Goal: Task Accomplishment & Management: Complete application form

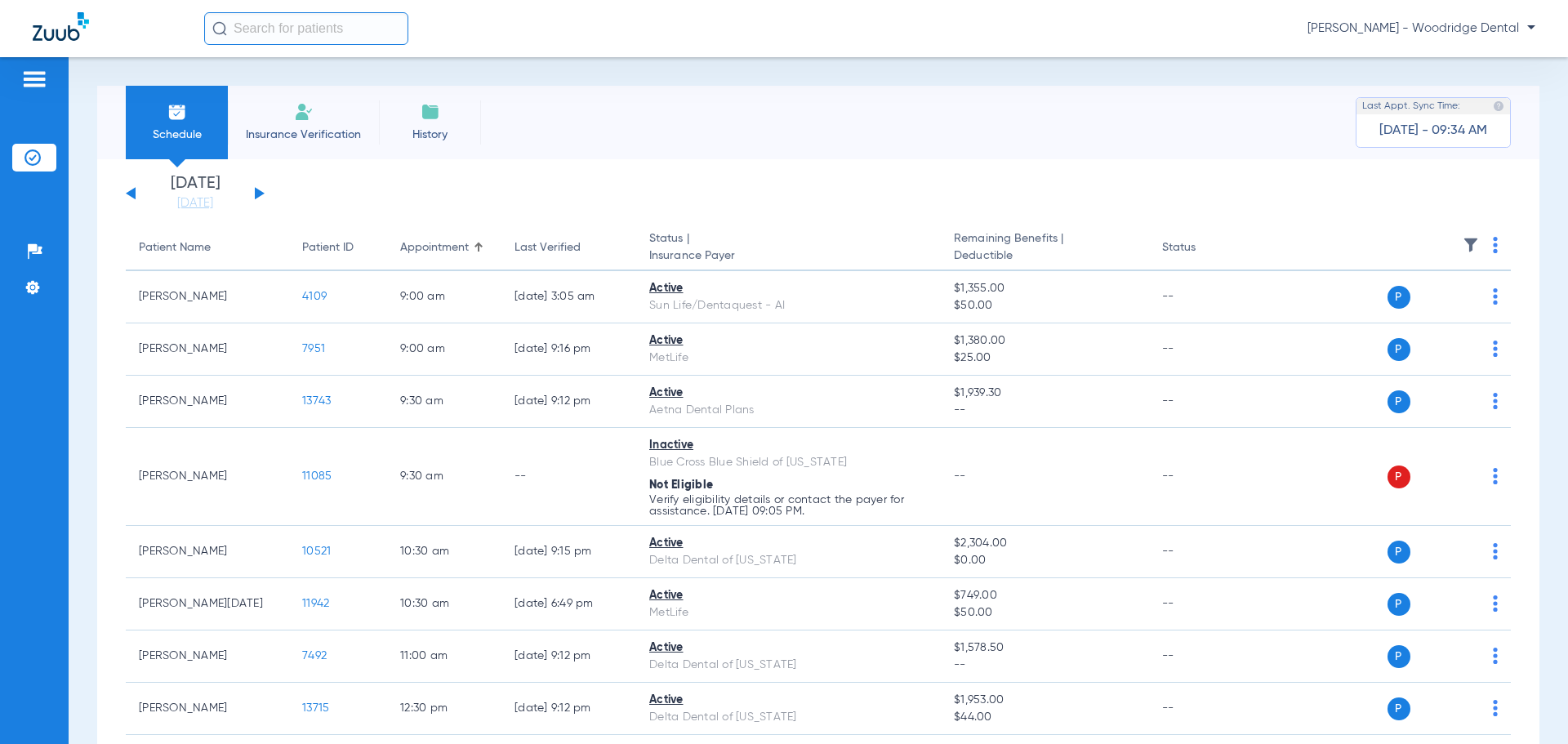
click at [281, 131] on span "Insurance Verification" at bounding box center [303, 135] width 127 height 17
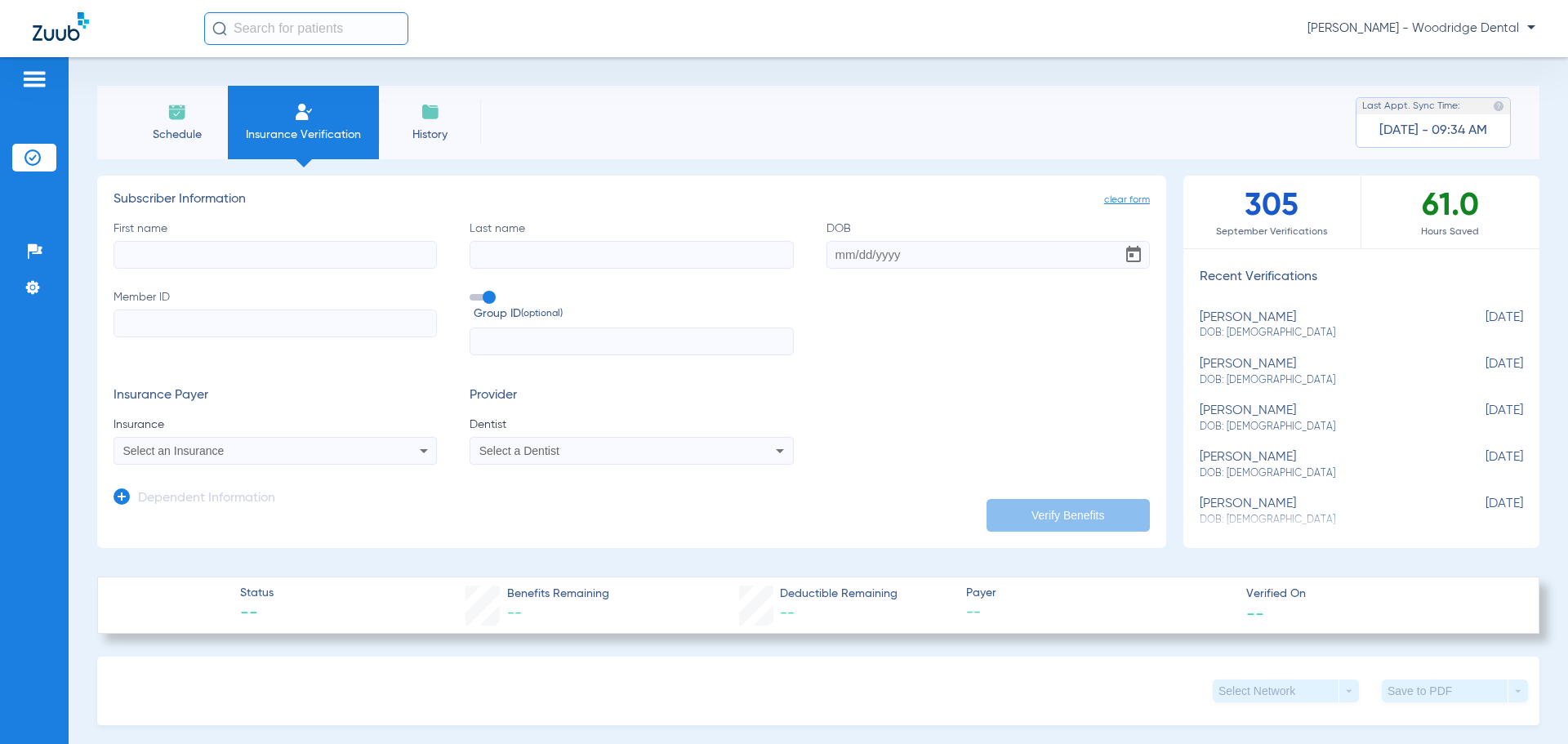
click at [227, 255] on input "First name" at bounding box center [275, 255] width 323 height 28
type input "[PERSON_NAME]"
type input "hope"
type input "[DATE]"
click at [161, 319] on input "Member ID" at bounding box center [275, 323] width 323 height 28
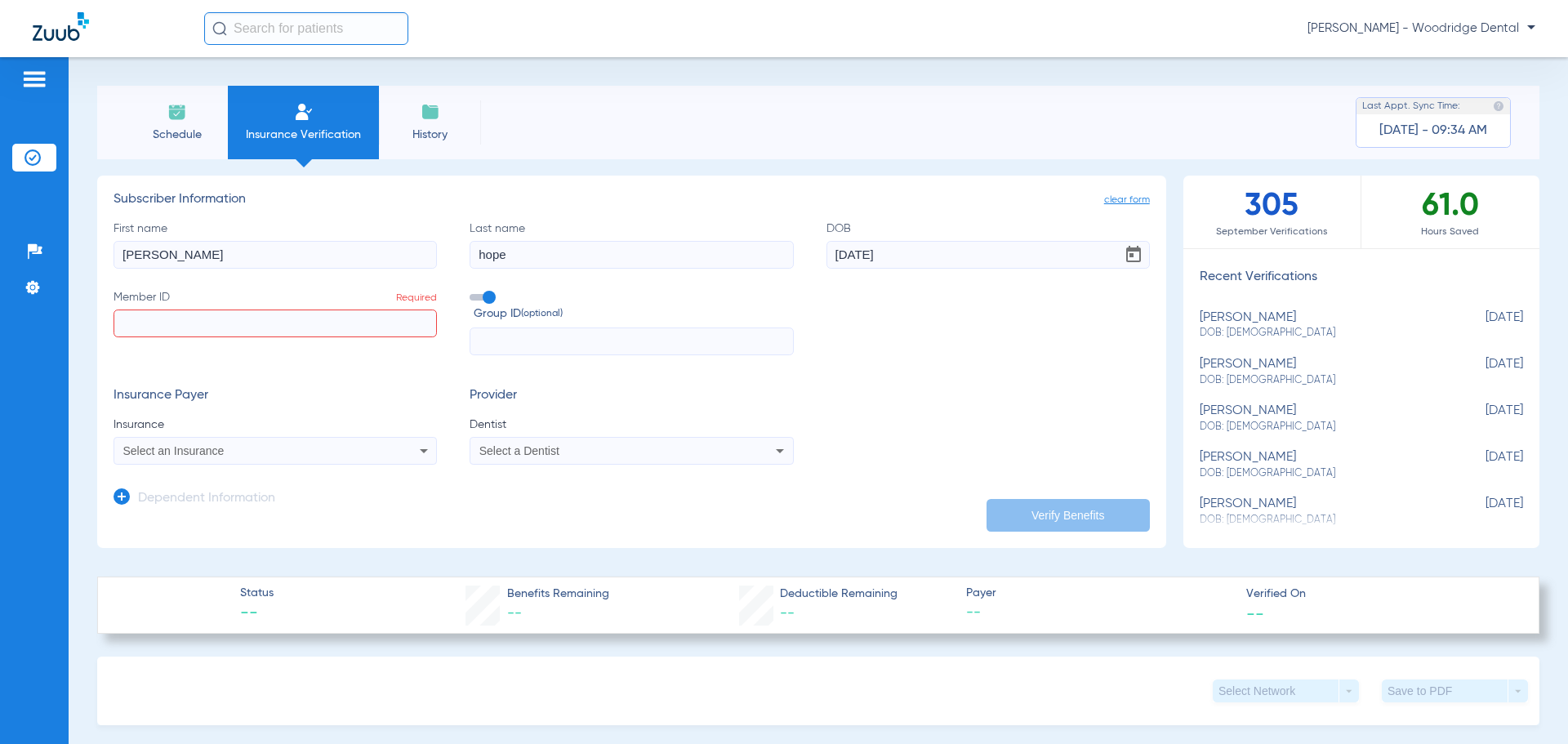
click at [152, 322] on input "Member ID Required" at bounding box center [275, 323] width 323 height 28
type input "125876972301"
click at [500, 334] on input "text" at bounding box center [631, 342] width 323 height 28
click at [409, 447] on div "Select an Insurance" at bounding box center [275, 450] width 321 height 19
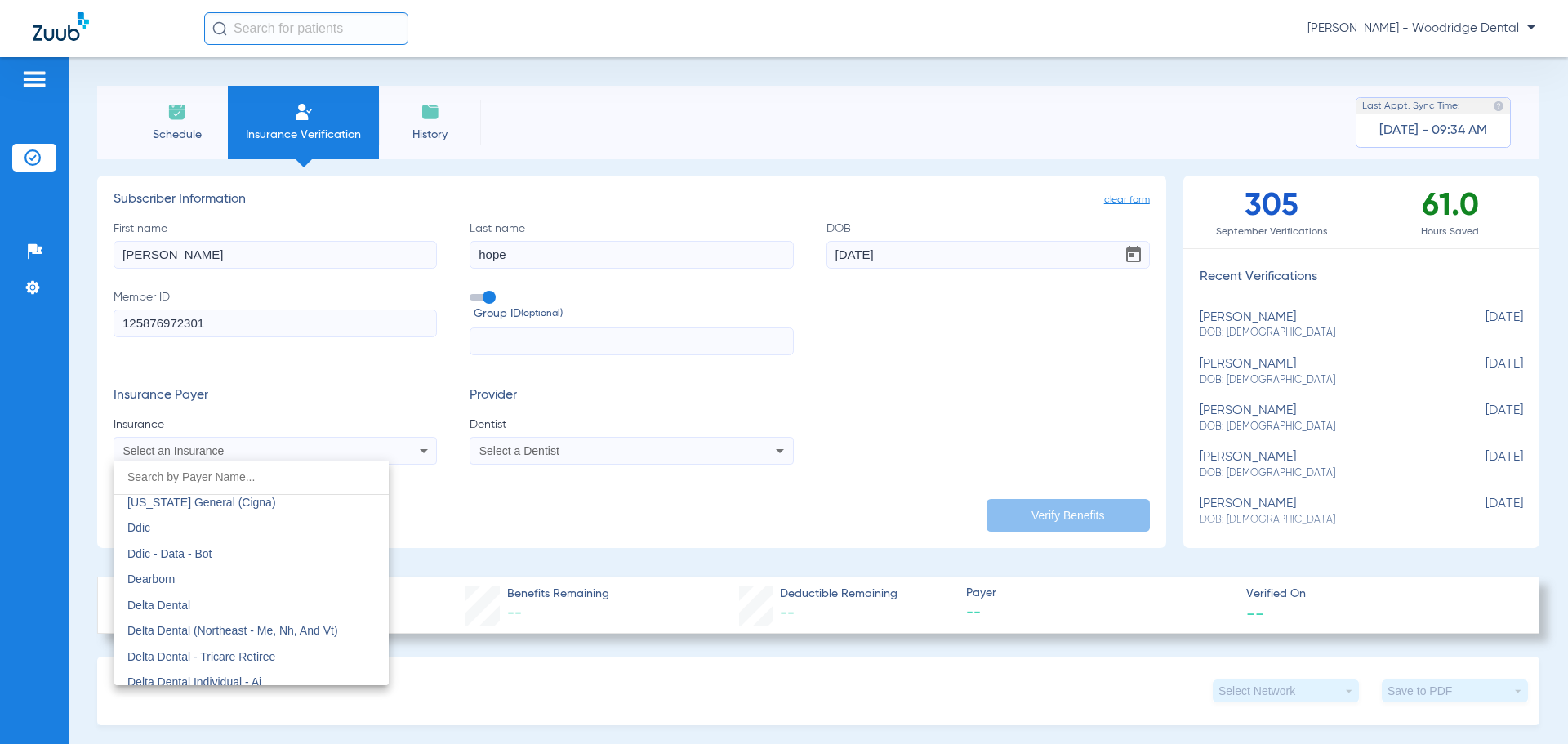
scroll to position [2542, 0]
click at [151, 619] on span "Delta Dental" at bounding box center [159, 616] width 63 height 13
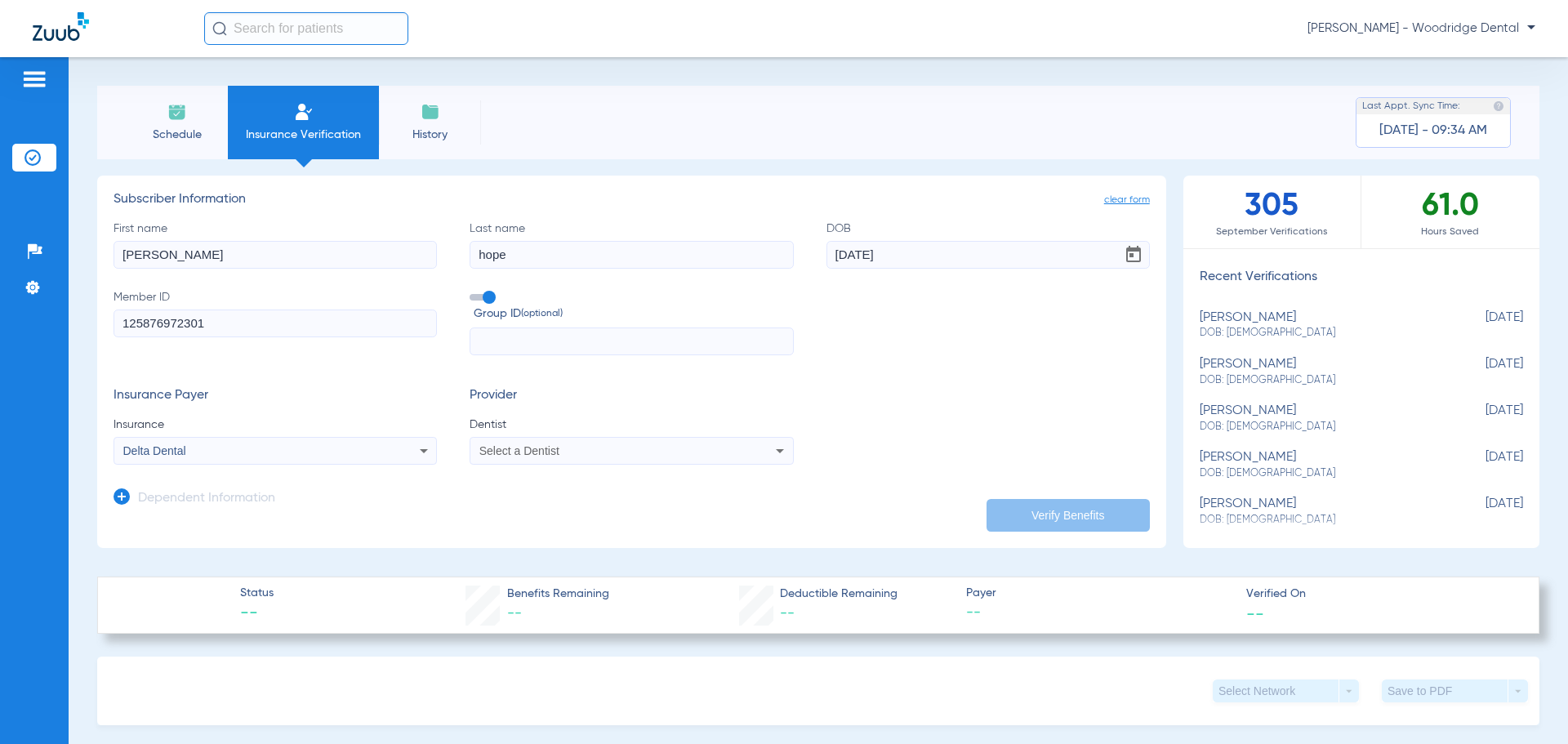
click at [770, 446] on icon at bounding box center [780, 450] width 19 height 19
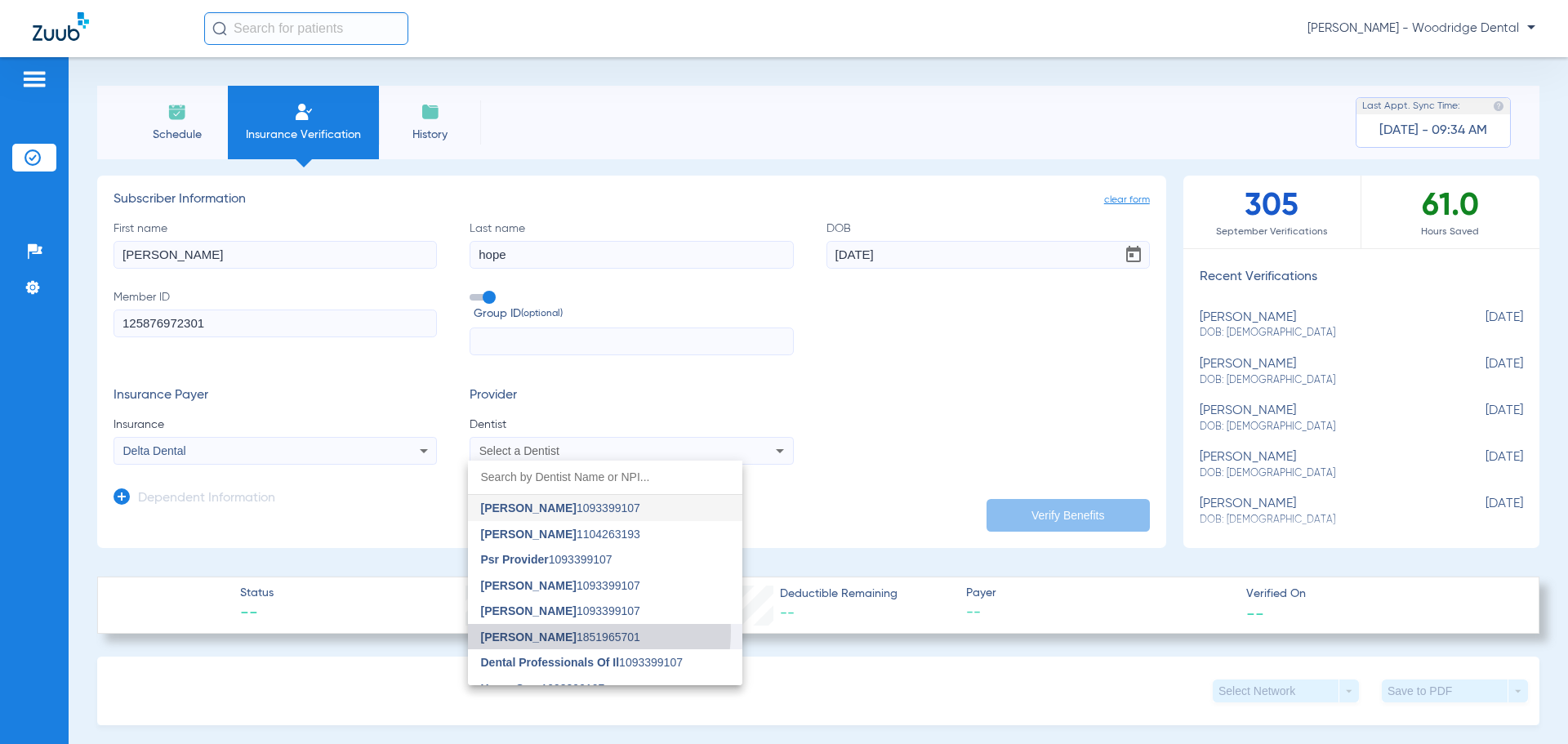
click at [569, 632] on span "[PERSON_NAME] 1851965701" at bounding box center [561, 637] width 159 height 11
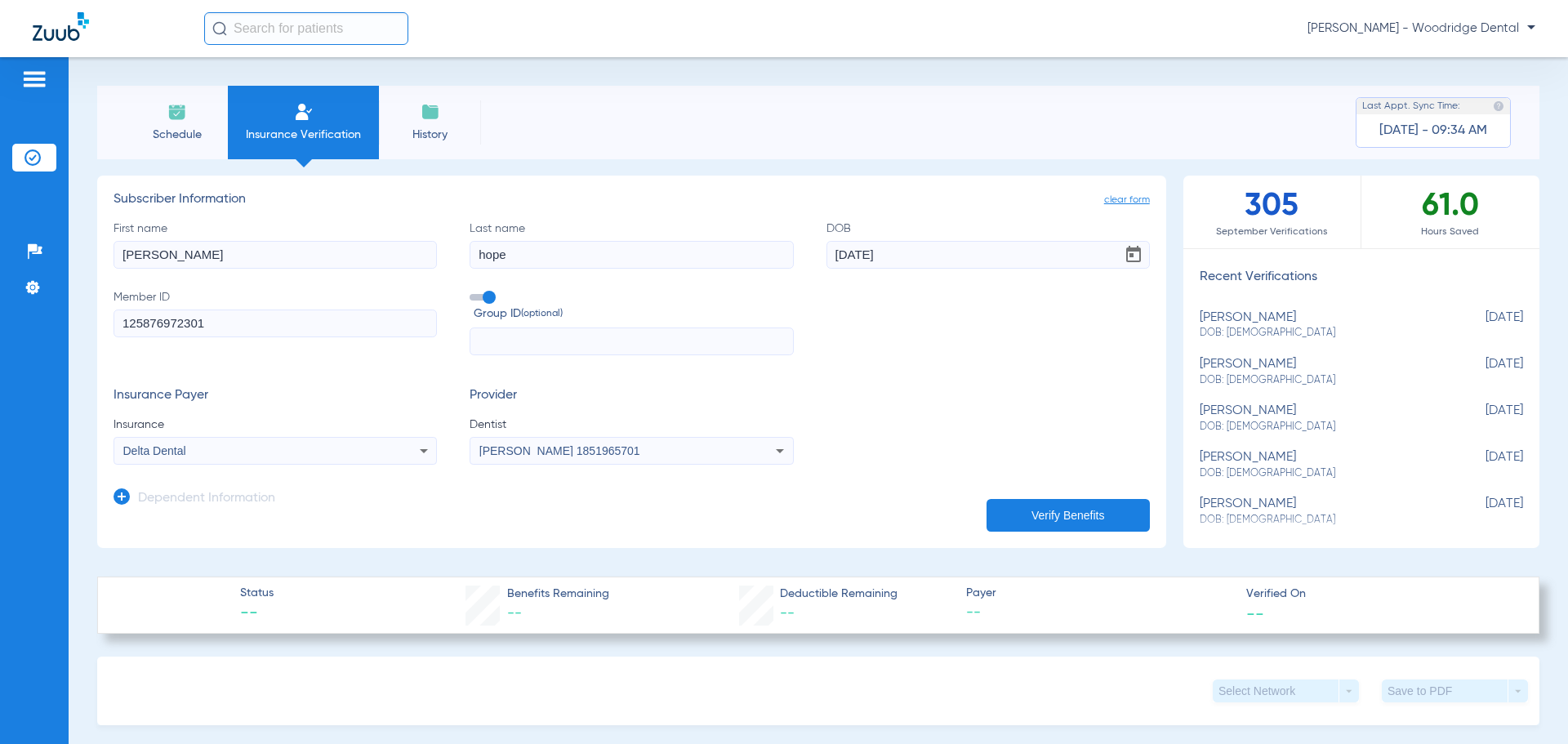
click at [1031, 516] on button "Verify Benefits" at bounding box center [1068, 515] width 163 height 32
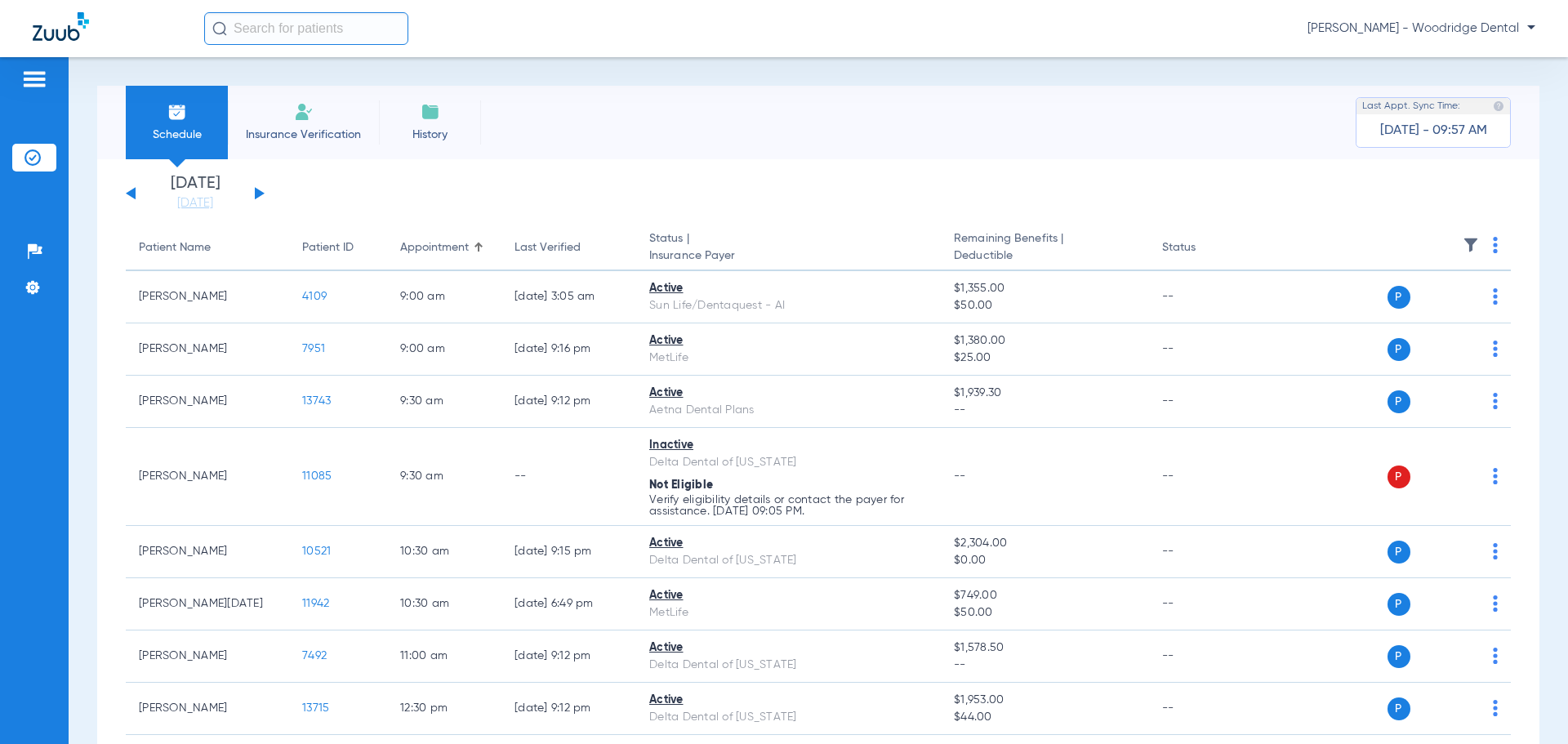
click at [286, 120] on li "Insurance Verification" at bounding box center [303, 123] width 151 height 74
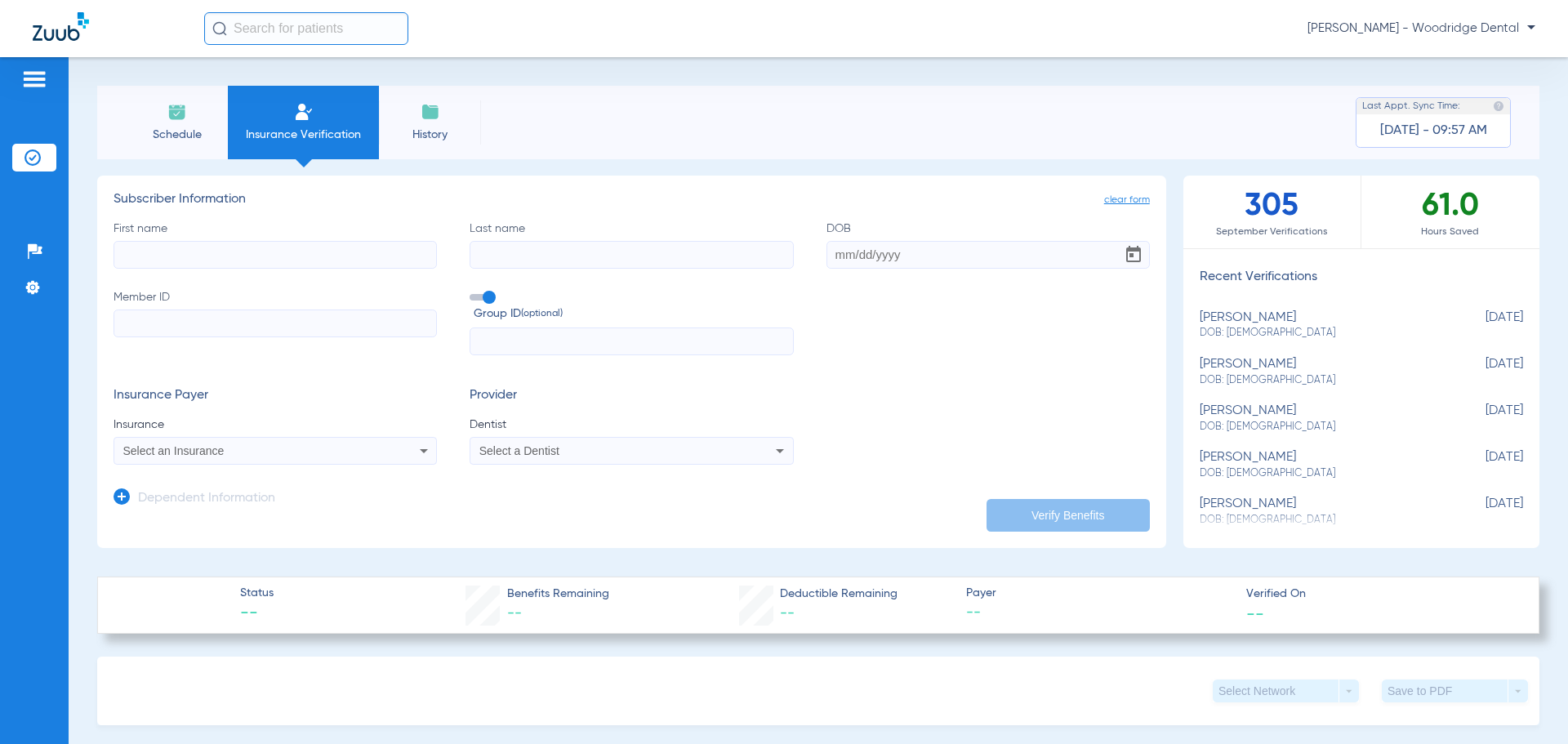
click at [253, 256] on input "First name" at bounding box center [275, 255] width 323 height 28
type input "t"
type input "[PERSON_NAME]"
type input "hope"
click at [926, 259] on input "DOB Required" at bounding box center [987, 255] width 323 height 28
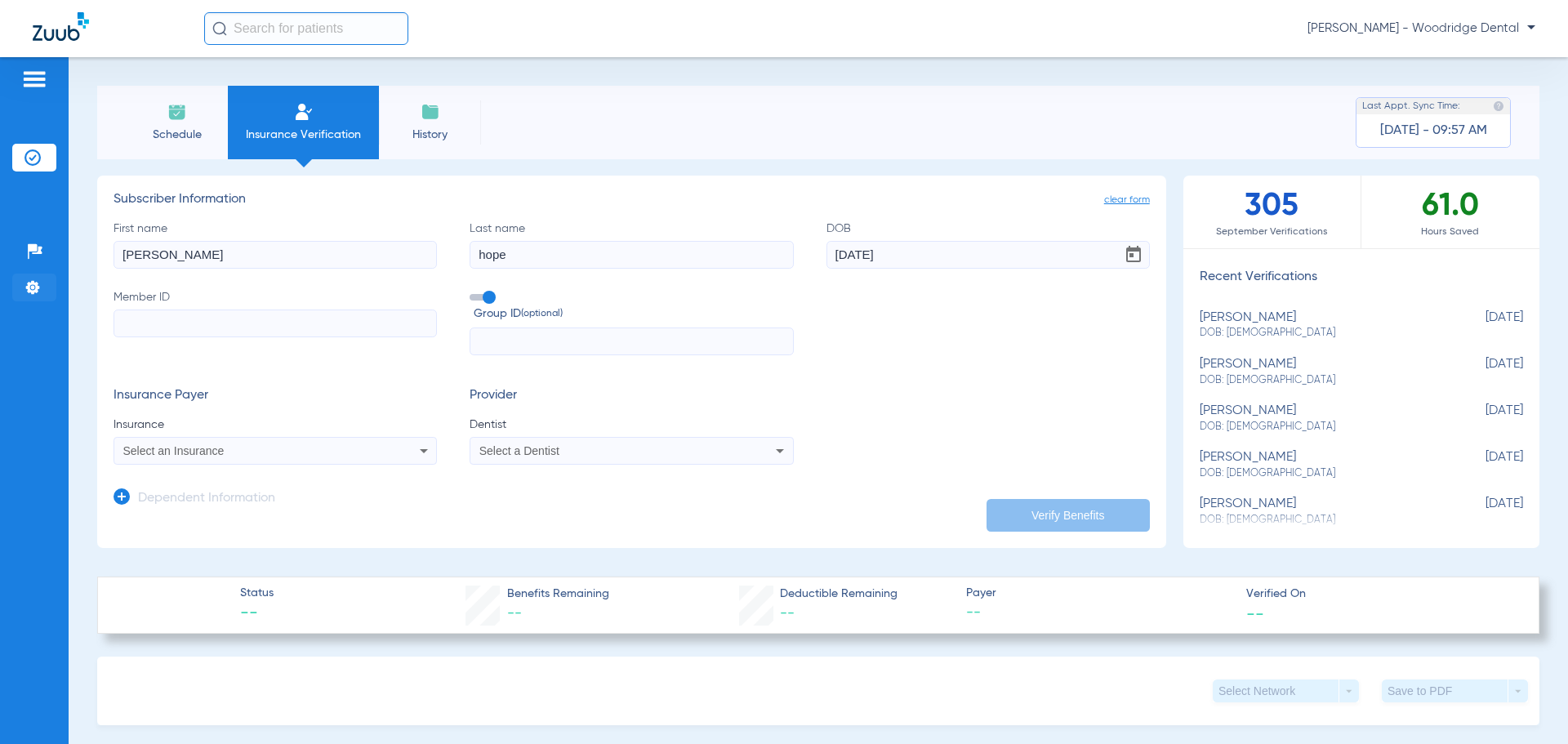
type input "[DATE]"
click at [305, 327] on input "Member ID" at bounding box center [275, 323] width 323 height 28
type input "125876972301"
click at [295, 457] on div "Select an Insurance" at bounding box center [245, 450] width 244 height 11
click at [262, 480] on input "dental dental of il" at bounding box center [251, 478] width 274 height 33
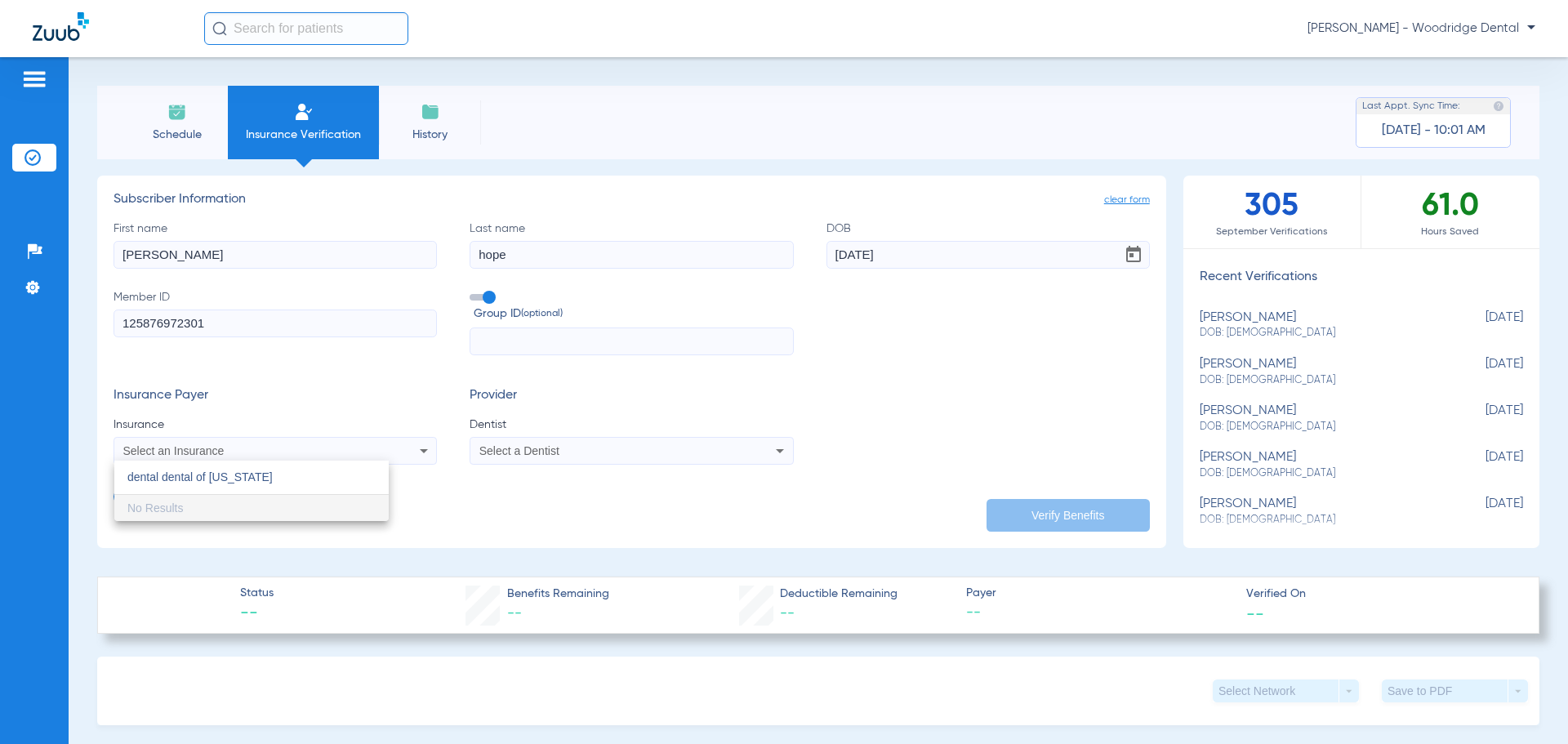
type input "dental dental of [US_STATE]"
click at [569, 450] on div at bounding box center [784, 372] width 1568 height 744
click at [633, 456] on div "Select a Dentist" at bounding box center [601, 450] width 244 height 11
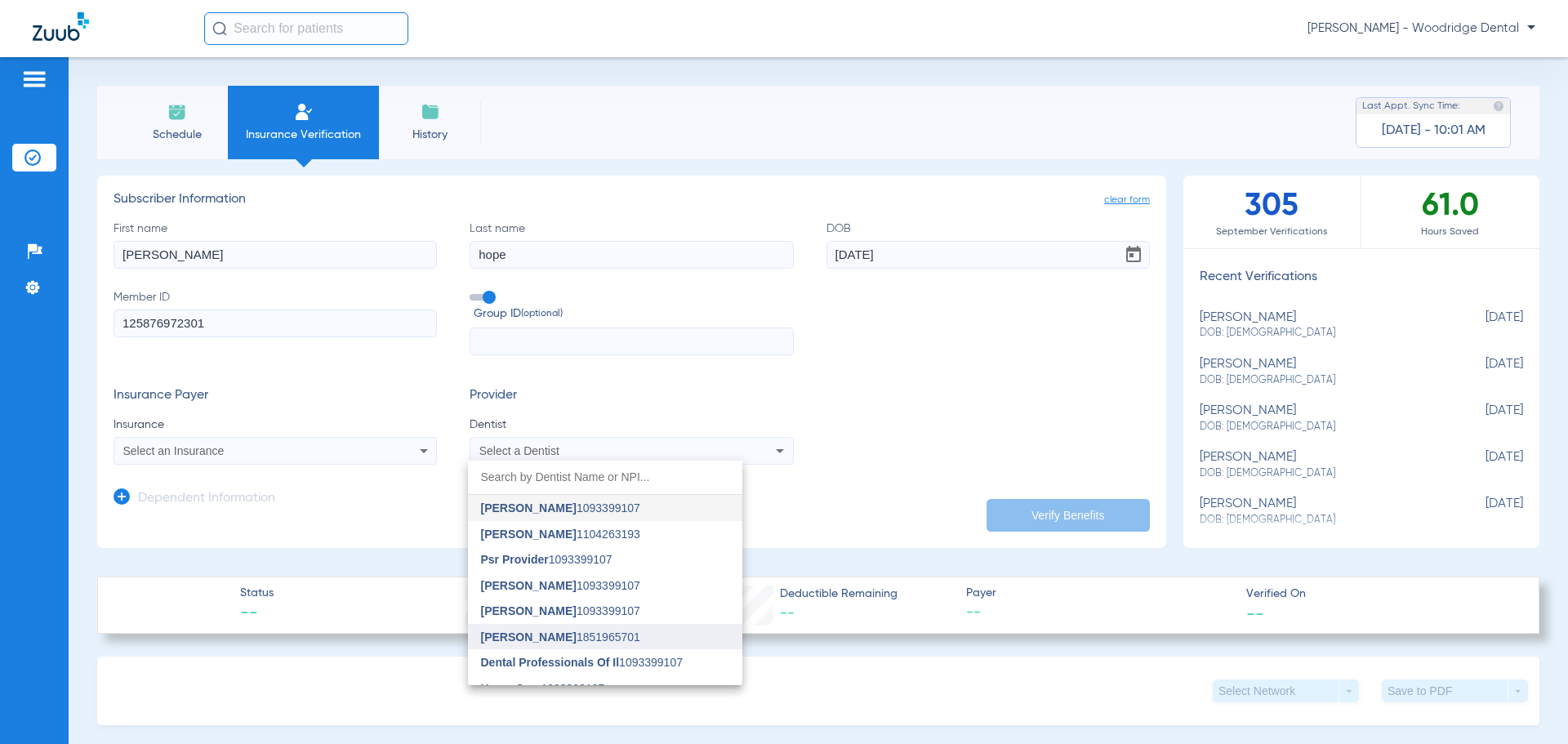
click at [621, 634] on mat-option "[PERSON_NAME] 1851965701" at bounding box center [604, 637] width 274 height 26
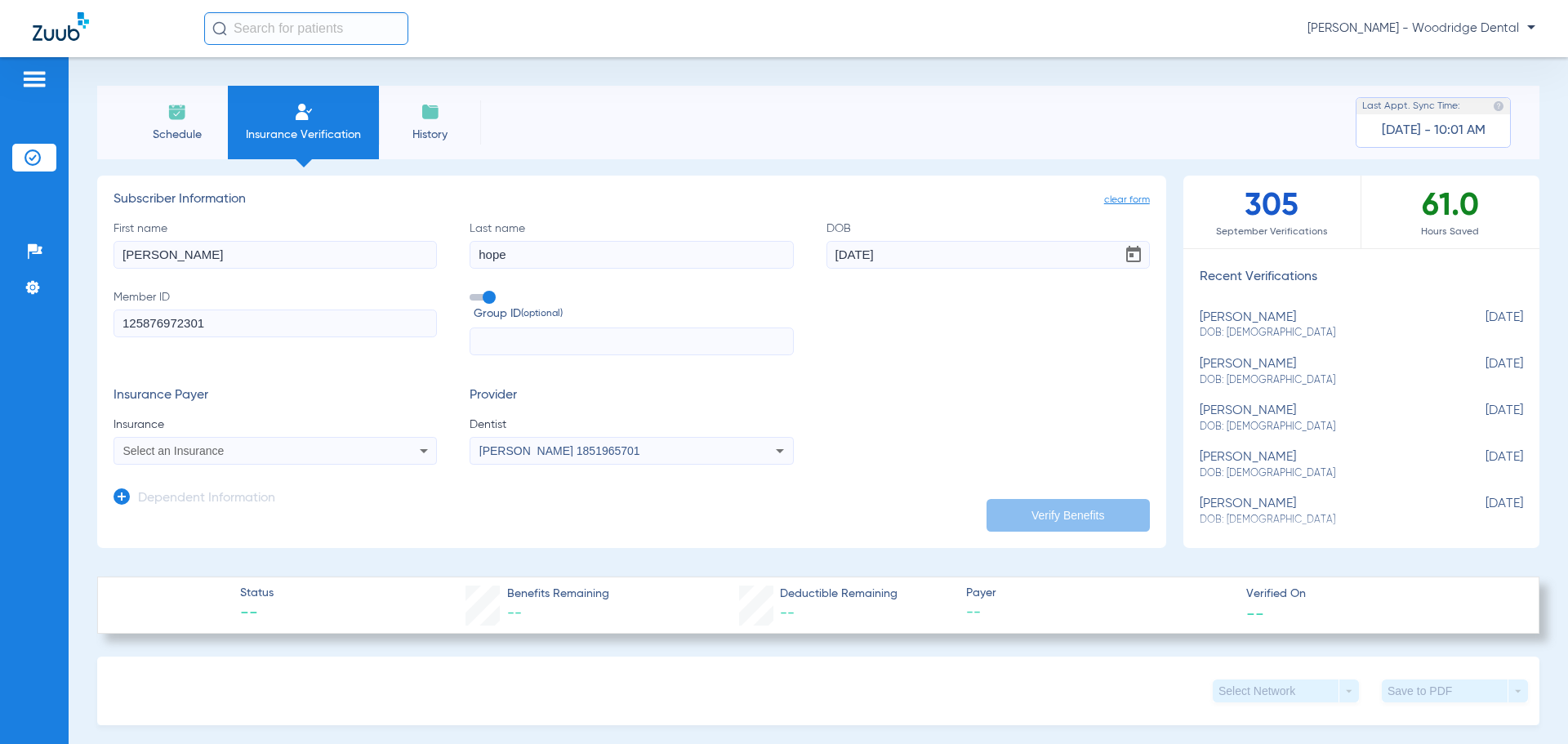
click at [599, 255] on input "hope" at bounding box center [631, 255] width 323 height 28
click at [581, 343] on input "text" at bounding box center [631, 342] width 323 height 28
click at [260, 309] on input "125876972301" at bounding box center [275, 323] width 323 height 28
click at [942, 333] on div "First name [PERSON_NAME] Last name hope DOB [DEMOGRAPHIC_DATA] Member ID 125876…" at bounding box center [632, 288] width 1036 height 136
click at [377, 450] on div "Select an Insurance" at bounding box center [275, 450] width 321 height 19
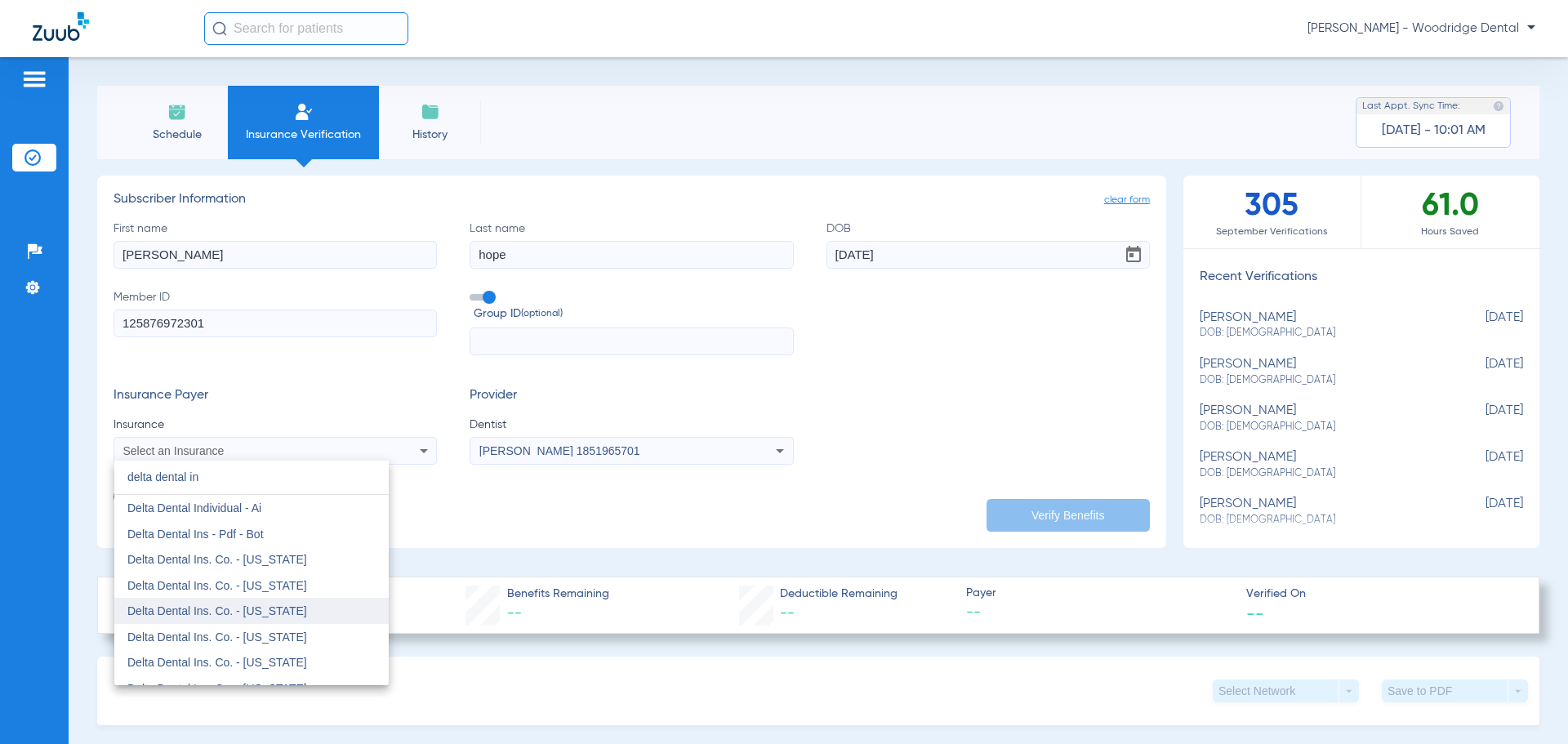
type input "delta dental in"
click at [261, 606] on span "Delta Dental Ins. Co. - [US_STATE]" at bounding box center [216, 611] width 180 height 13
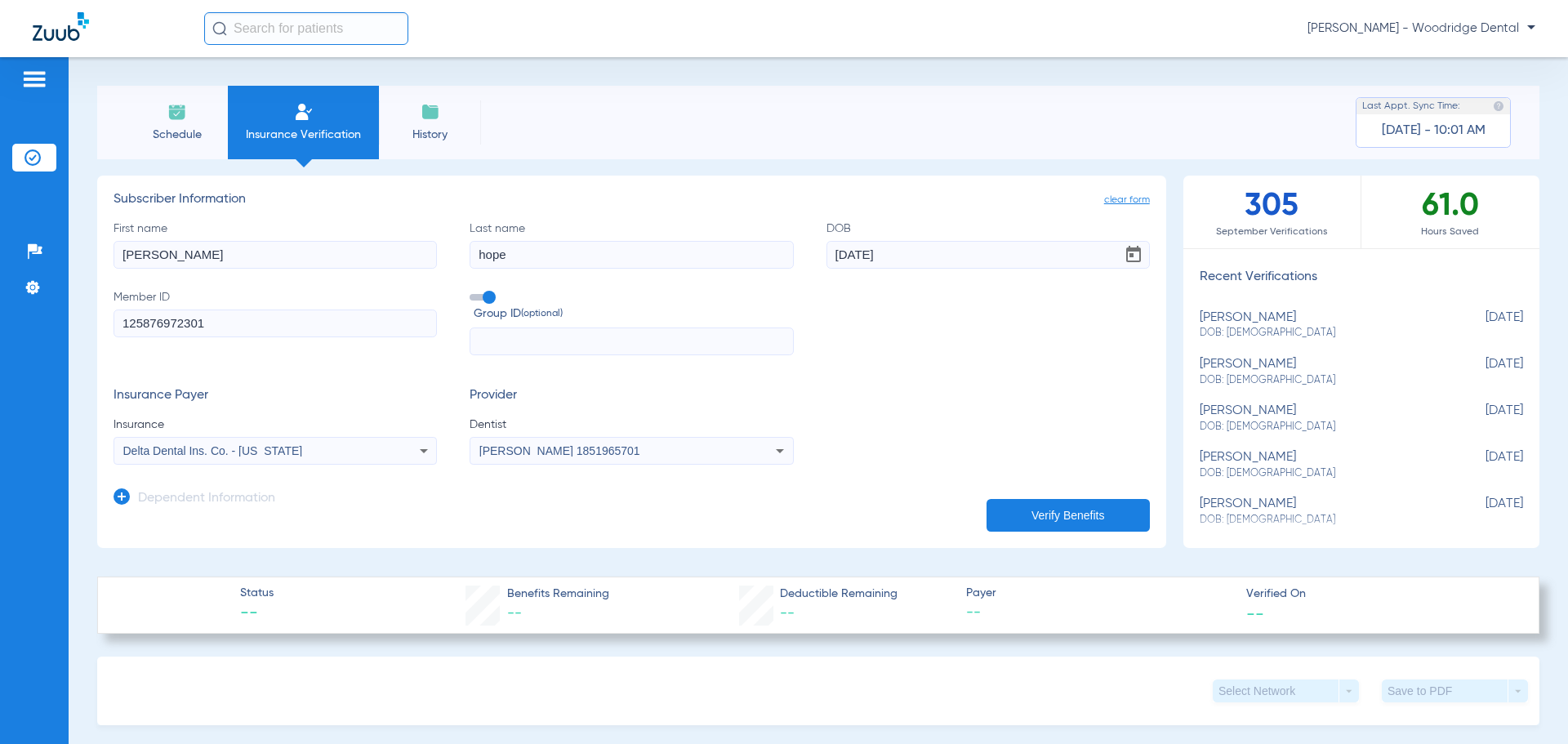
click at [1063, 507] on button "Verify Benefits" at bounding box center [1068, 515] width 163 height 32
click at [634, 338] on input "text" at bounding box center [631, 342] width 323 height 28
type input "17886"
click at [903, 392] on div "Insurance Payer Insurance Delta Dental Ins. Co. - [US_STATE] Provider Dentist […" at bounding box center [632, 427] width 1036 height 77
click at [193, 322] on input "125876972301" at bounding box center [275, 323] width 323 height 28
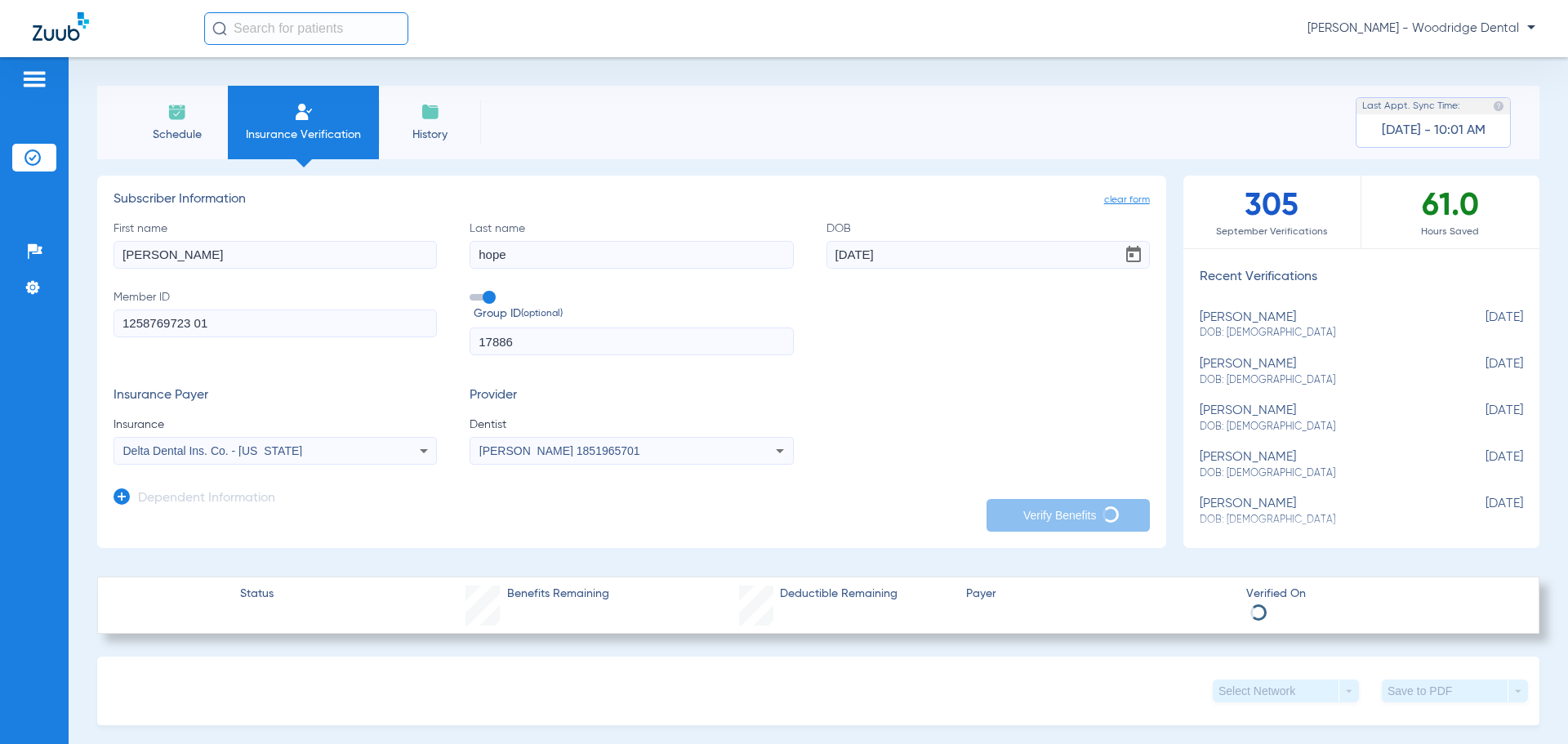
type input "1258769723 01"
